Goal: Task Accomplishment & Management: Use online tool/utility

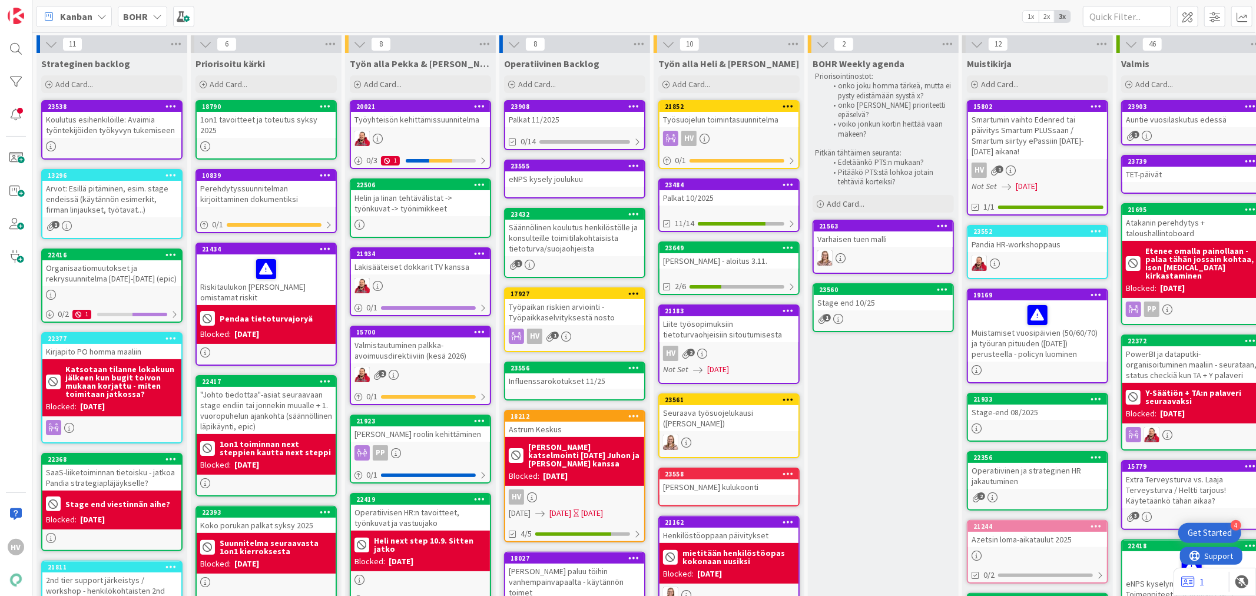
scroll to position [409, 0]
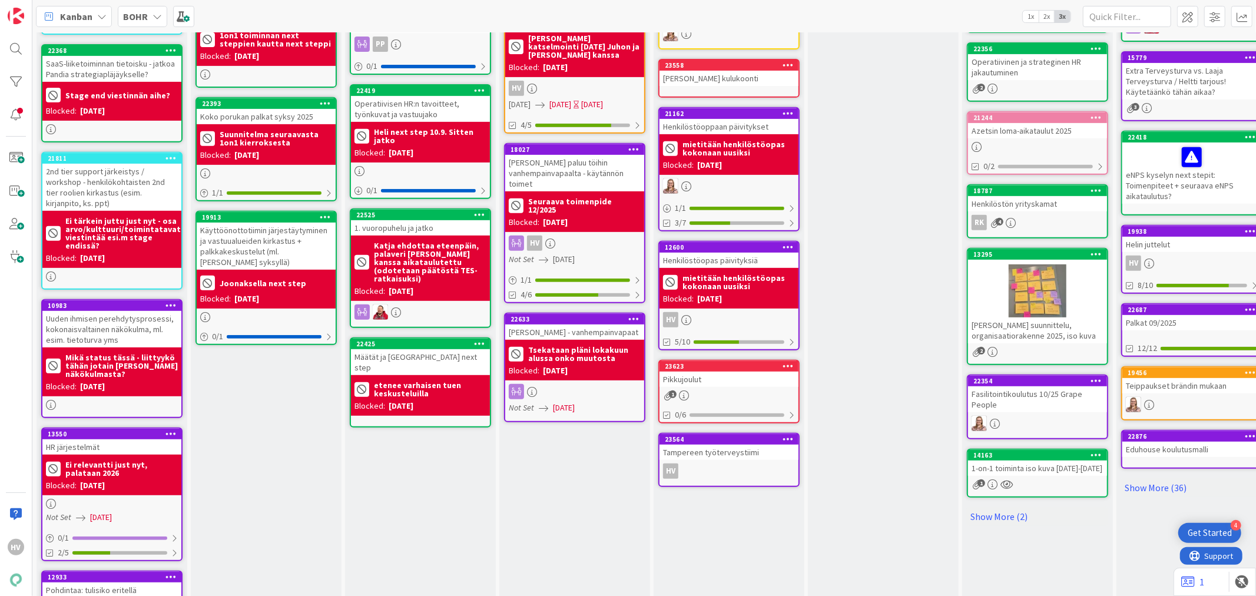
click at [737, 445] on div "Tampereen työterveystiimi" at bounding box center [728, 452] width 139 height 15
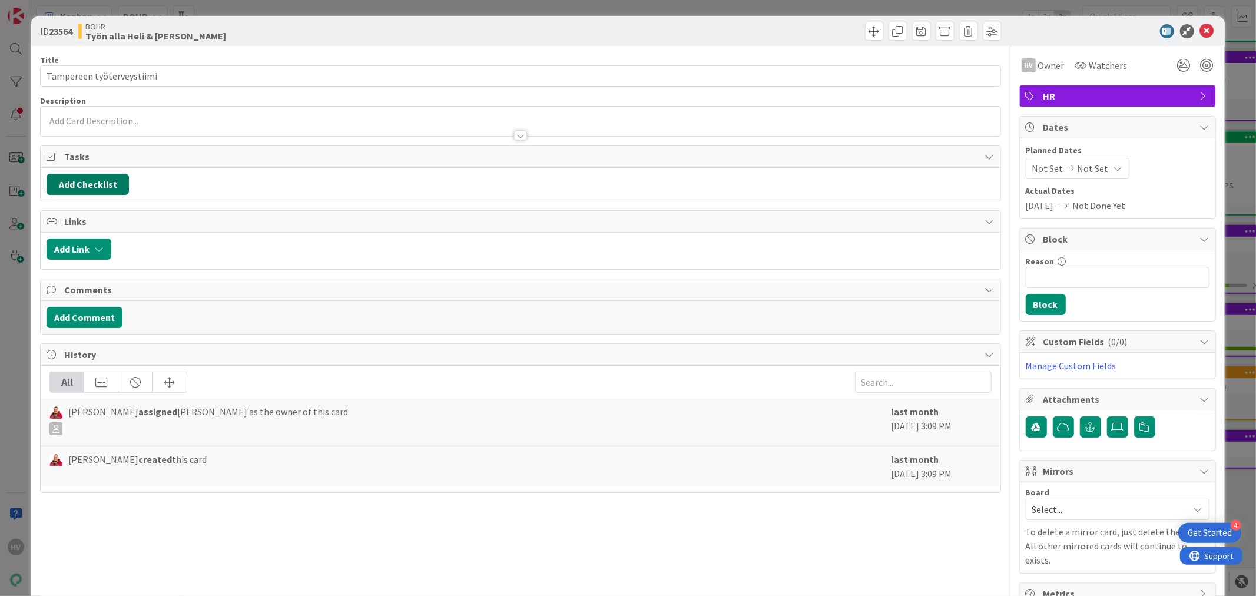
click at [107, 180] on button "Add Checklist" at bounding box center [88, 184] width 82 height 21
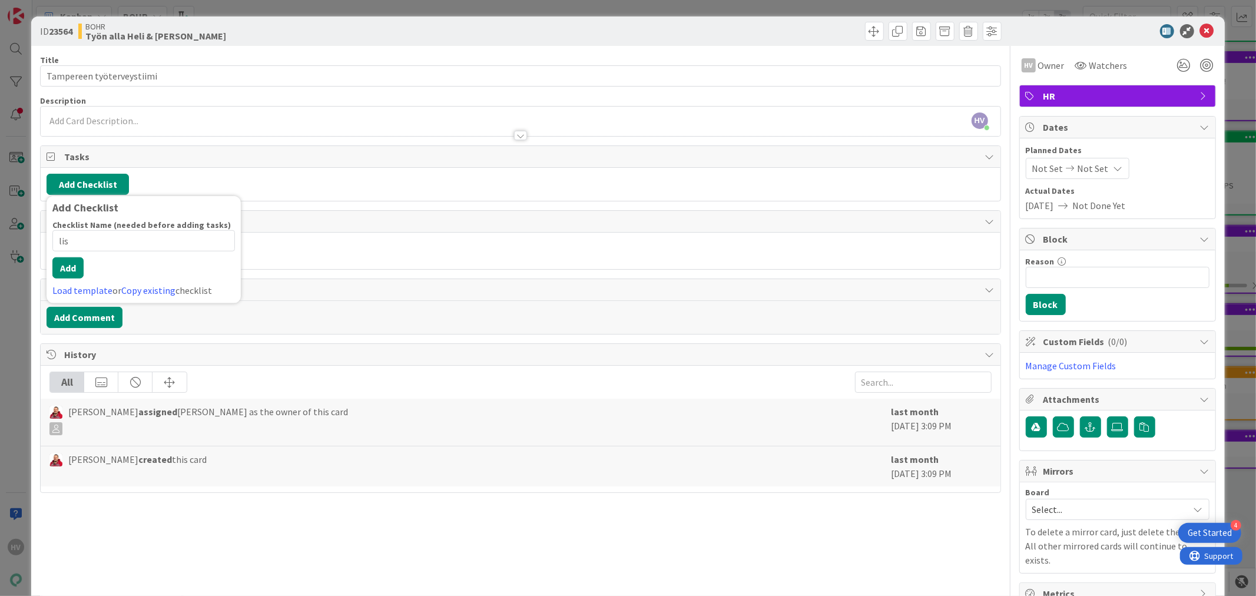
type input "list"
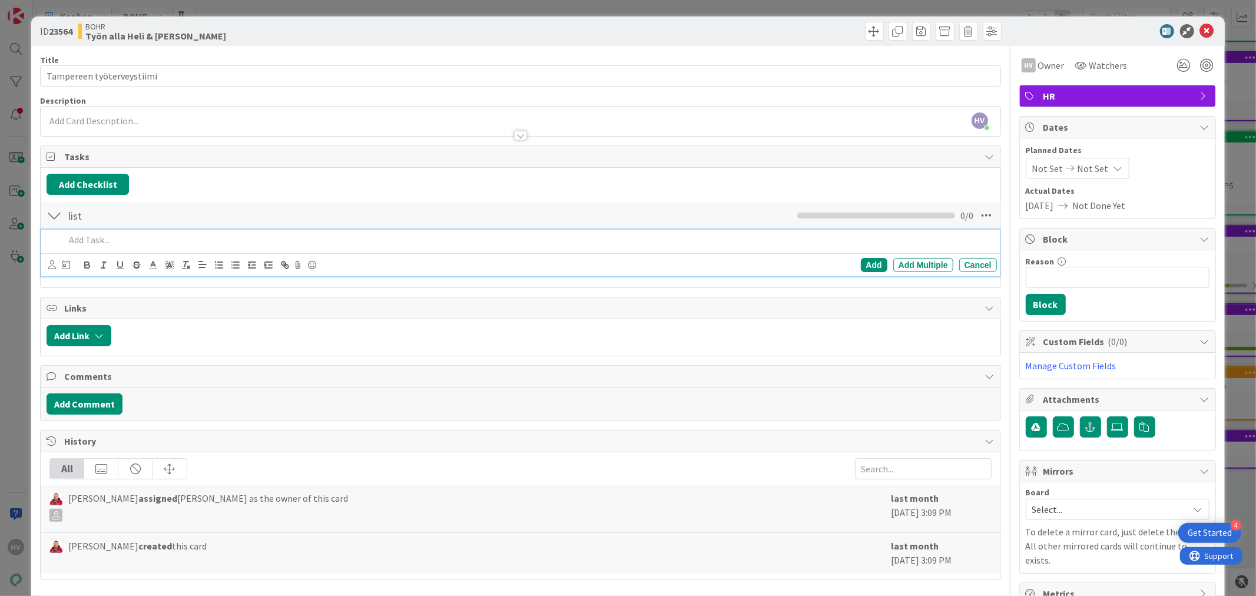
click at [157, 244] on p at bounding box center [528, 240] width 927 height 14
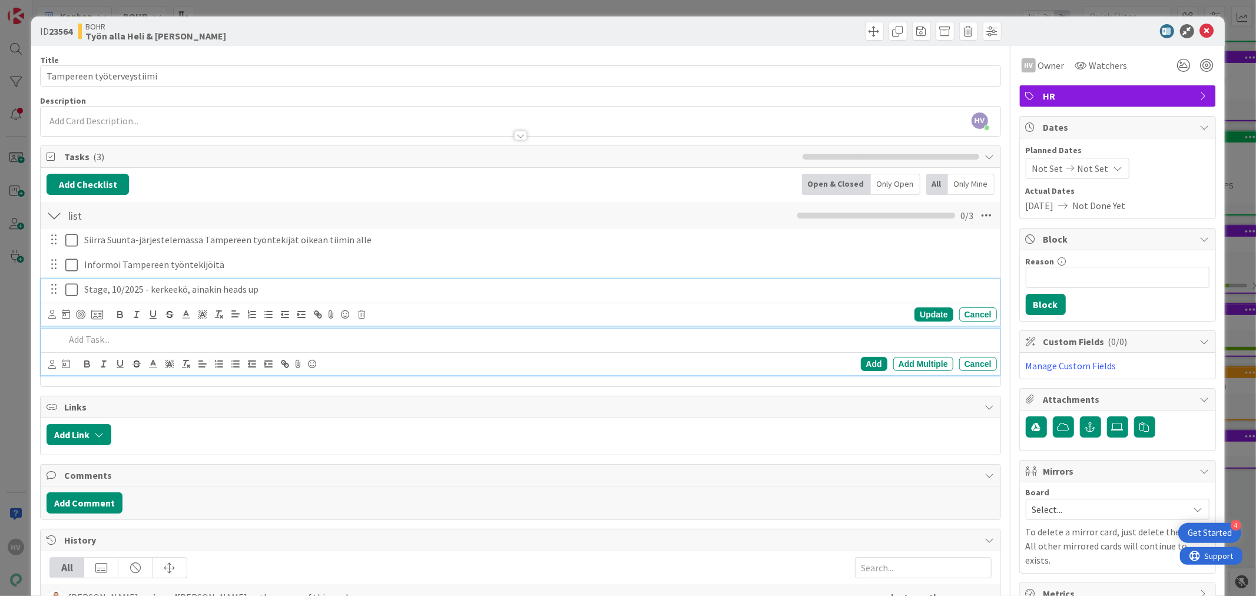
drag, startPoint x: 186, startPoint y: 290, endPoint x: 198, endPoint y: 290, distance: 11.8
click at [186, 290] on p "Stage, 10/2025 - kerkeekö, ainakin heads up" at bounding box center [538, 290] width 908 height 14
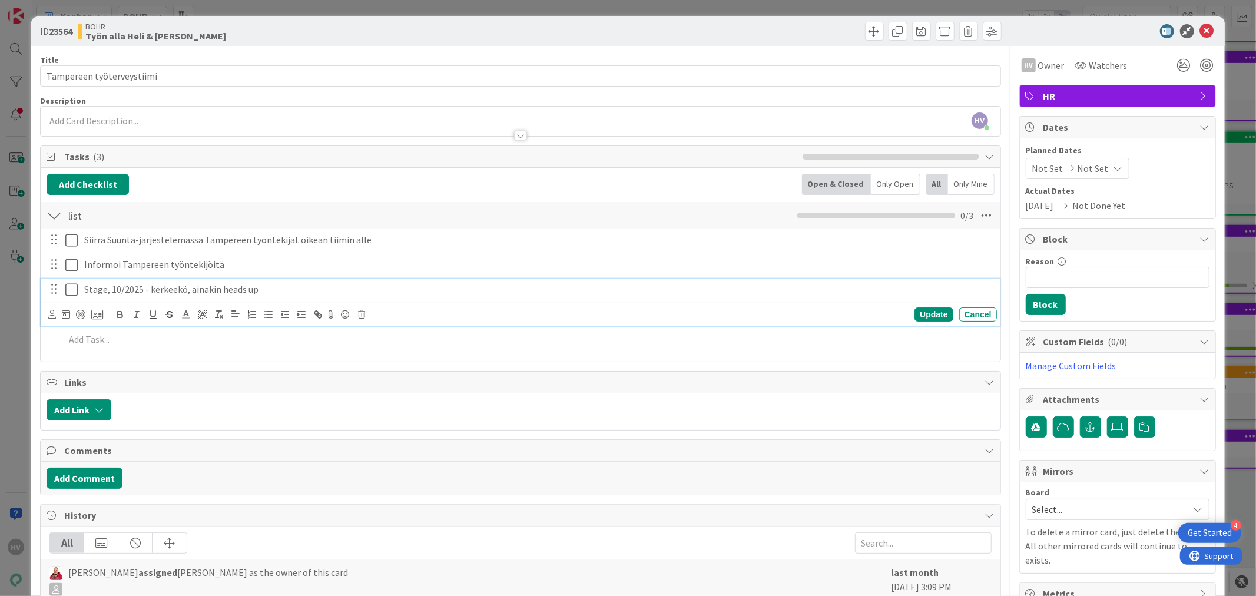
click at [268, 284] on p "Stage, 10/2025 - kerkeekö, ainakin heads up" at bounding box center [538, 290] width 908 height 14
click at [230, 271] on p "Informoi Tampereen työntekijöitä" at bounding box center [538, 265] width 908 height 14
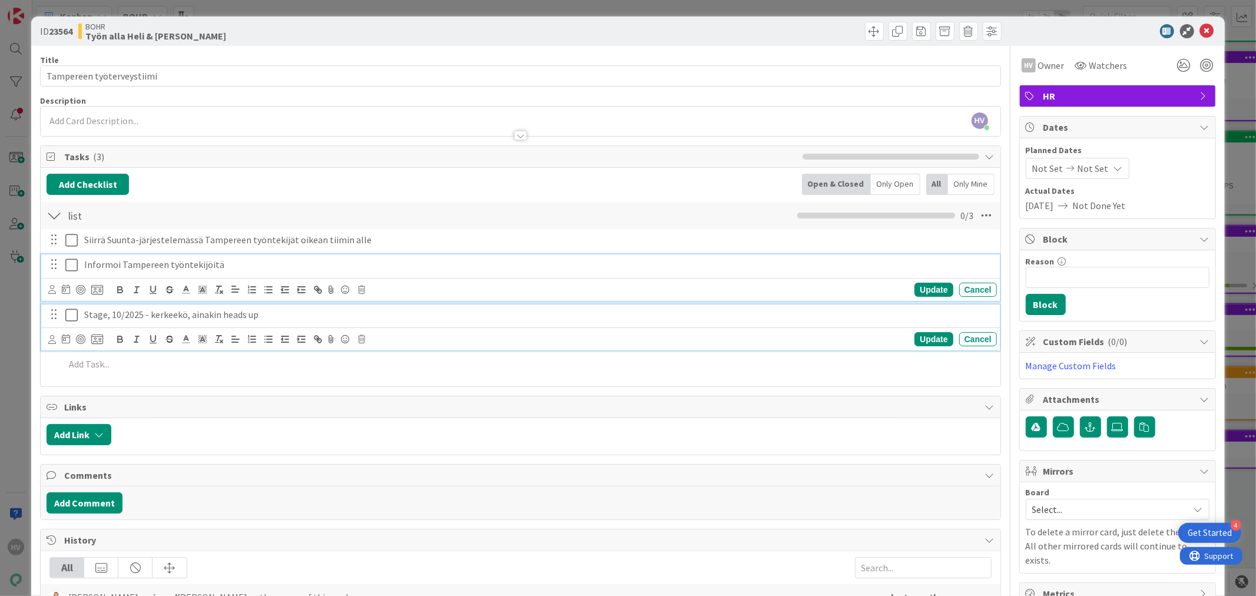
click at [313, 320] on p "Stage, 10/2025 - kerkeekö, ainakin heads up" at bounding box center [538, 315] width 908 height 14
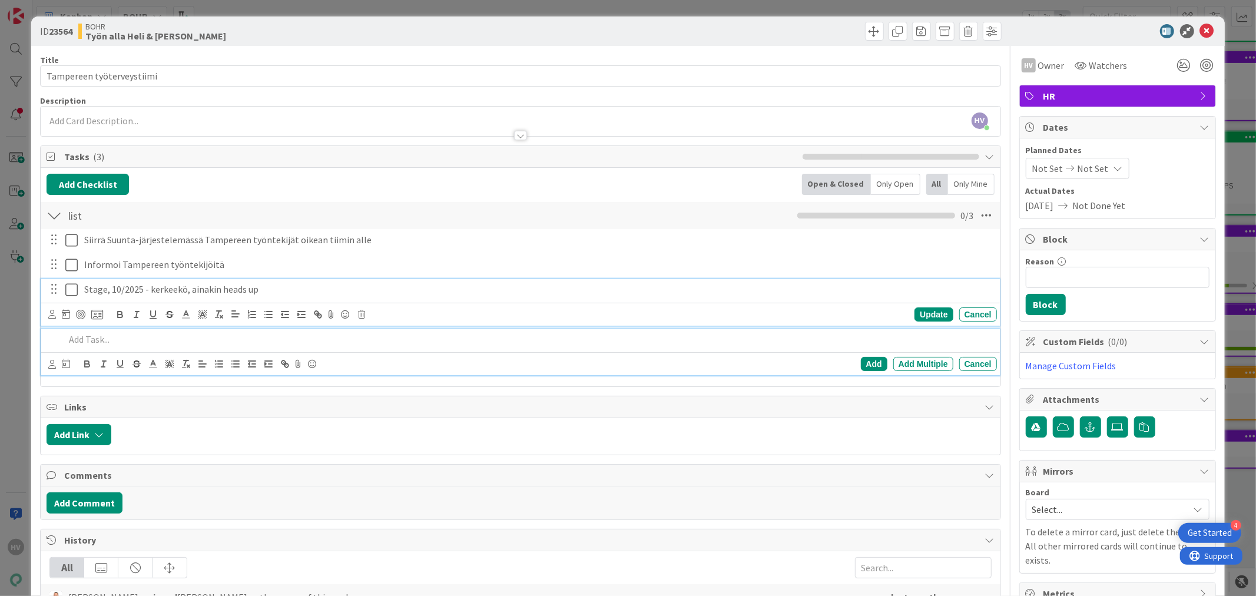
click at [128, 344] on p at bounding box center [528, 340] width 927 height 14
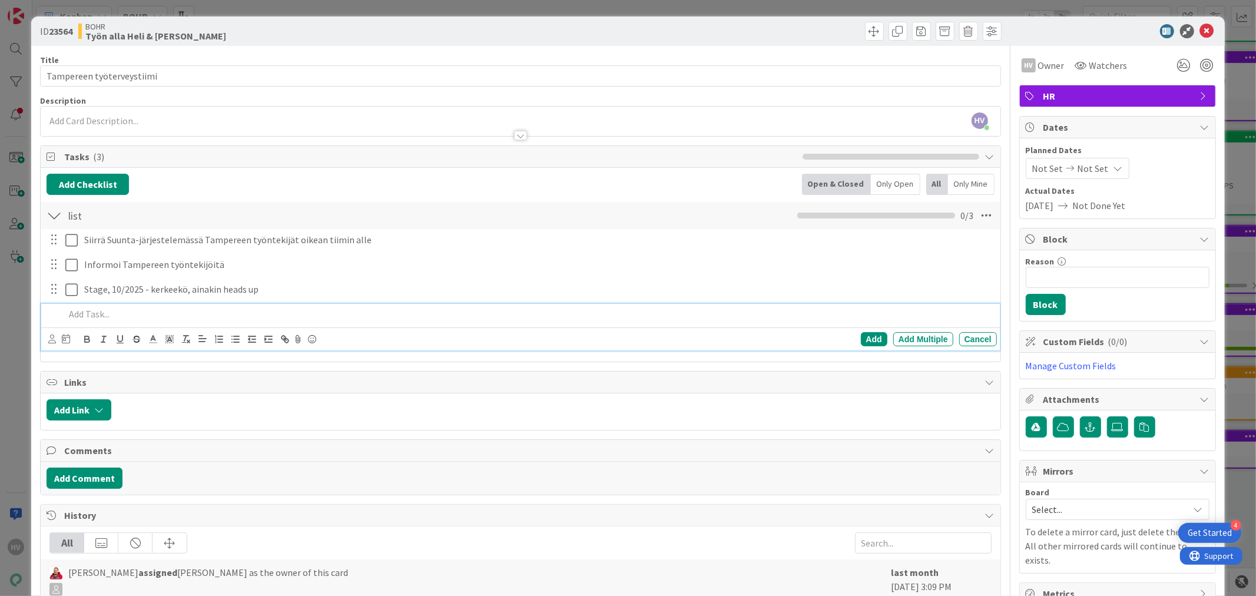
click at [132, 113] on div "HV [PERSON_NAME] just joined" at bounding box center [520, 121] width 959 height 29
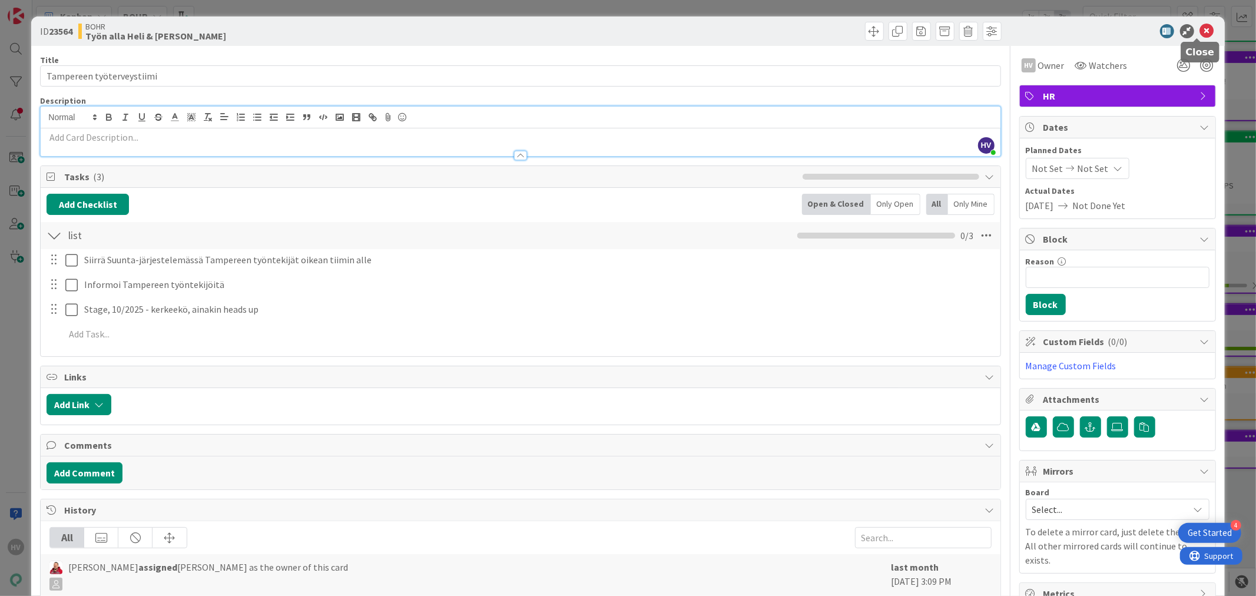
click at [1200, 26] on icon at bounding box center [1207, 31] width 14 height 14
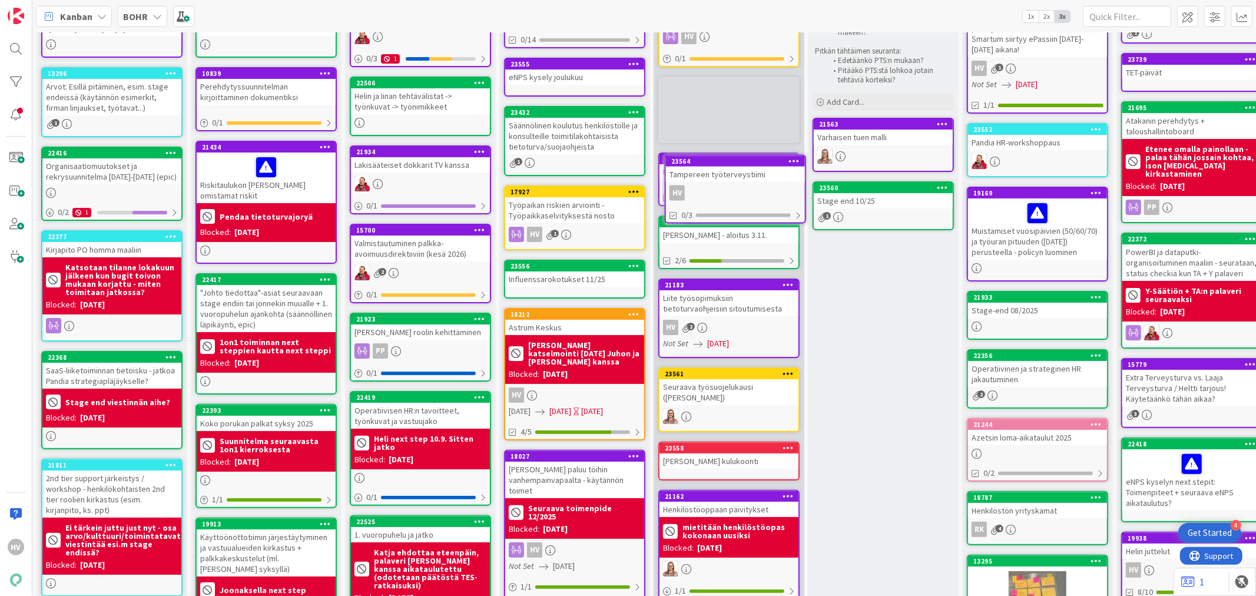
scroll to position [67, 0]
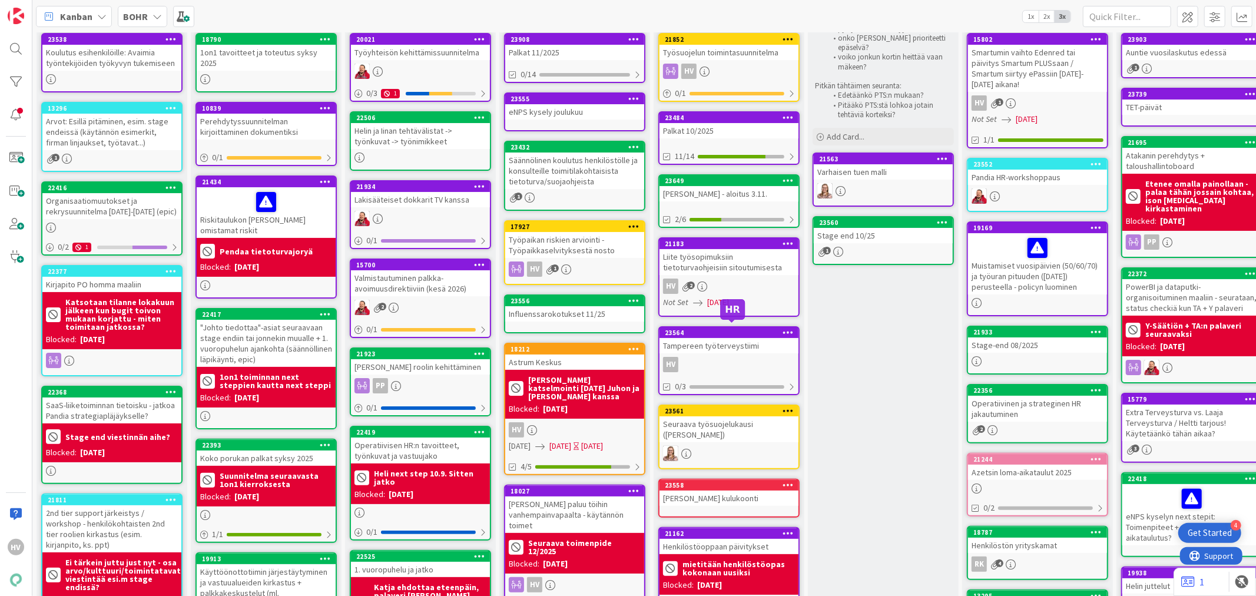
click at [716, 329] on div "23564" at bounding box center [732, 333] width 134 height 8
